Goal: Navigation & Orientation: Understand site structure

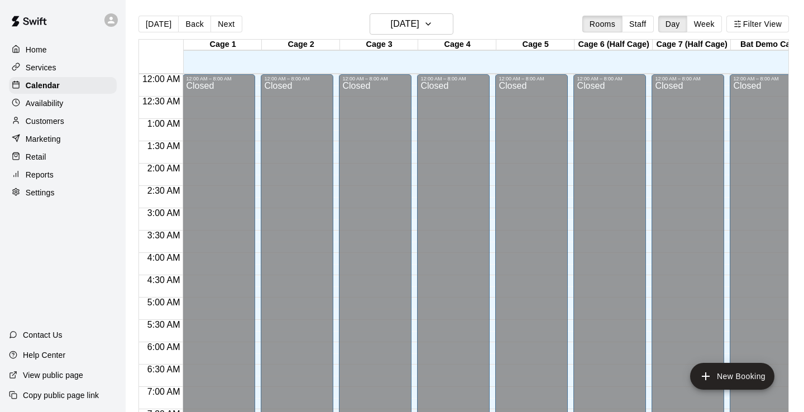
scroll to position [319, 20]
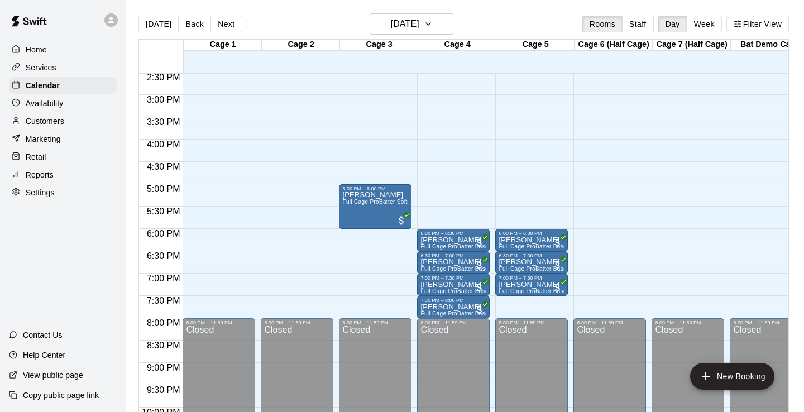
scroll to position [0, 20]
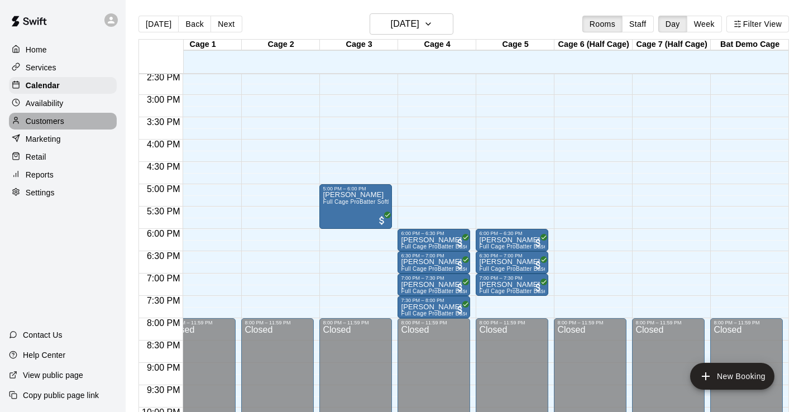
click at [35, 125] on p "Customers" at bounding box center [45, 121] width 39 height 11
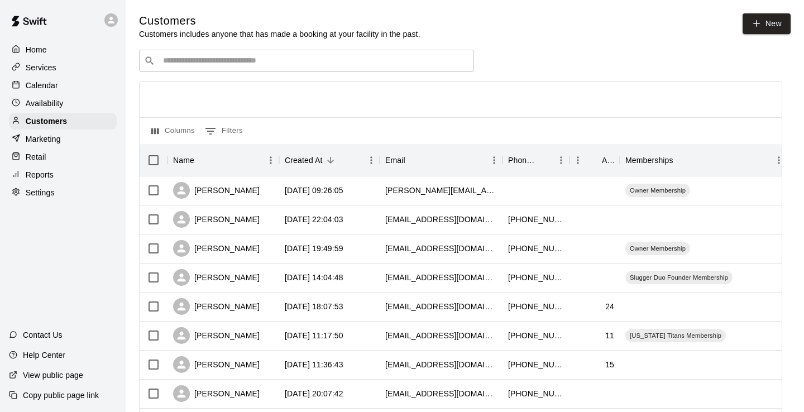
click at [45, 53] on p "Home" at bounding box center [36, 49] width 21 height 11
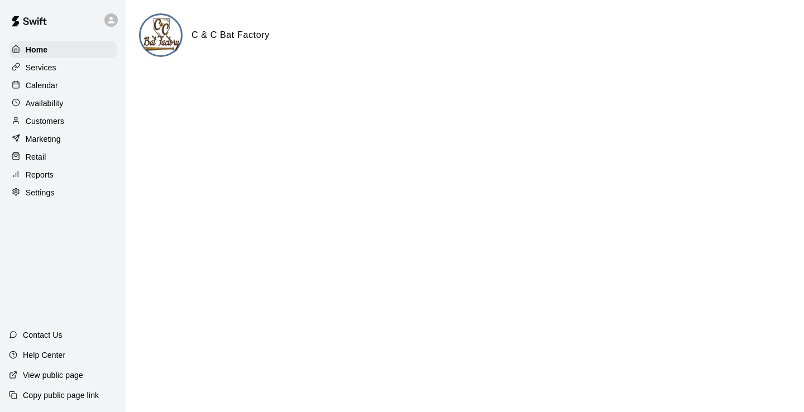
click at [47, 176] on p "Reports" at bounding box center [40, 174] width 28 height 11
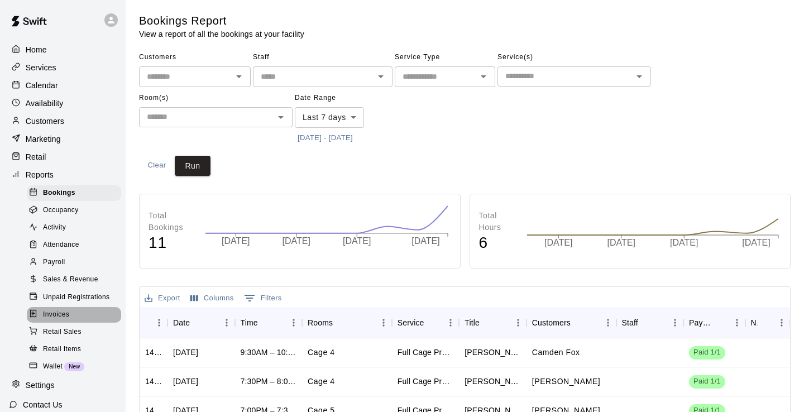
click at [64, 313] on span "Invoices" at bounding box center [56, 314] width 26 height 11
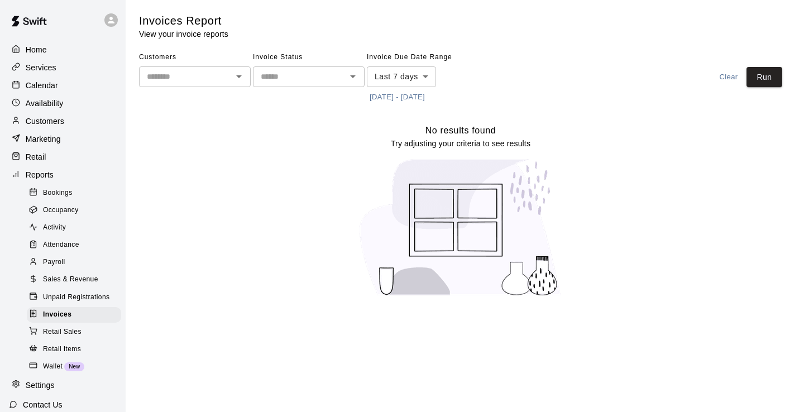
click at [63, 333] on span "Retail Sales" at bounding box center [62, 332] width 39 height 11
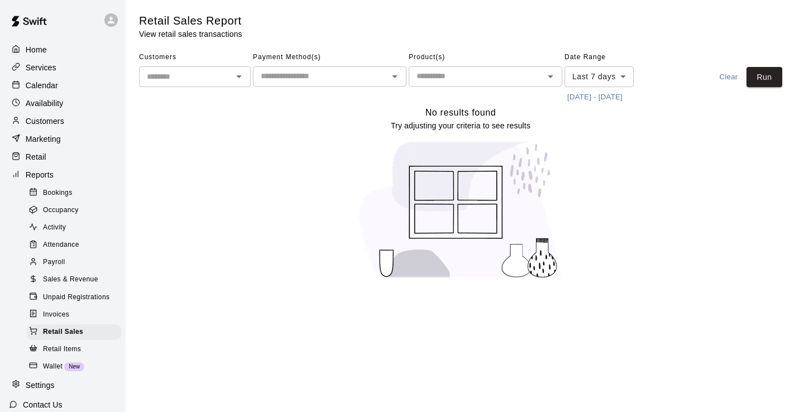
click at [67, 292] on span "Unpaid Registrations" at bounding box center [76, 297] width 66 height 11
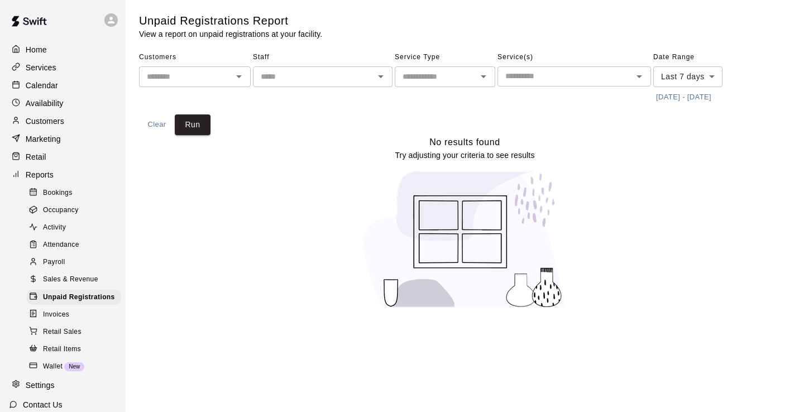
click at [67, 278] on span "Sales & Revenue" at bounding box center [70, 279] width 55 height 11
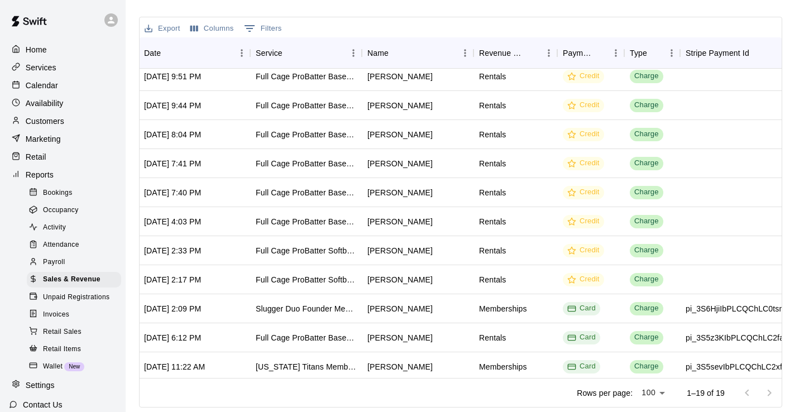
scroll to position [242, 57]
